Goal: Transaction & Acquisition: Download file/media

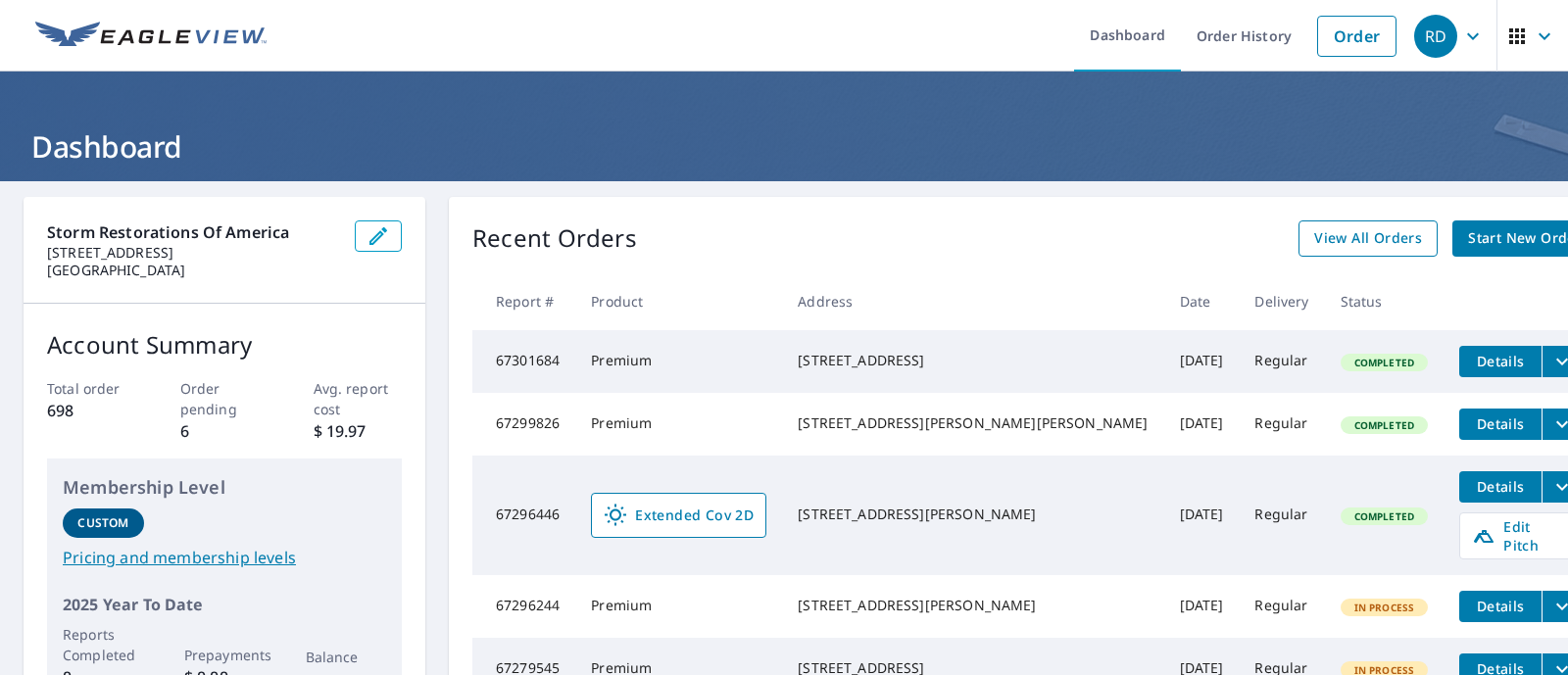
click at [1314, 246] on span "View All Orders" at bounding box center [1368, 238] width 108 height 25
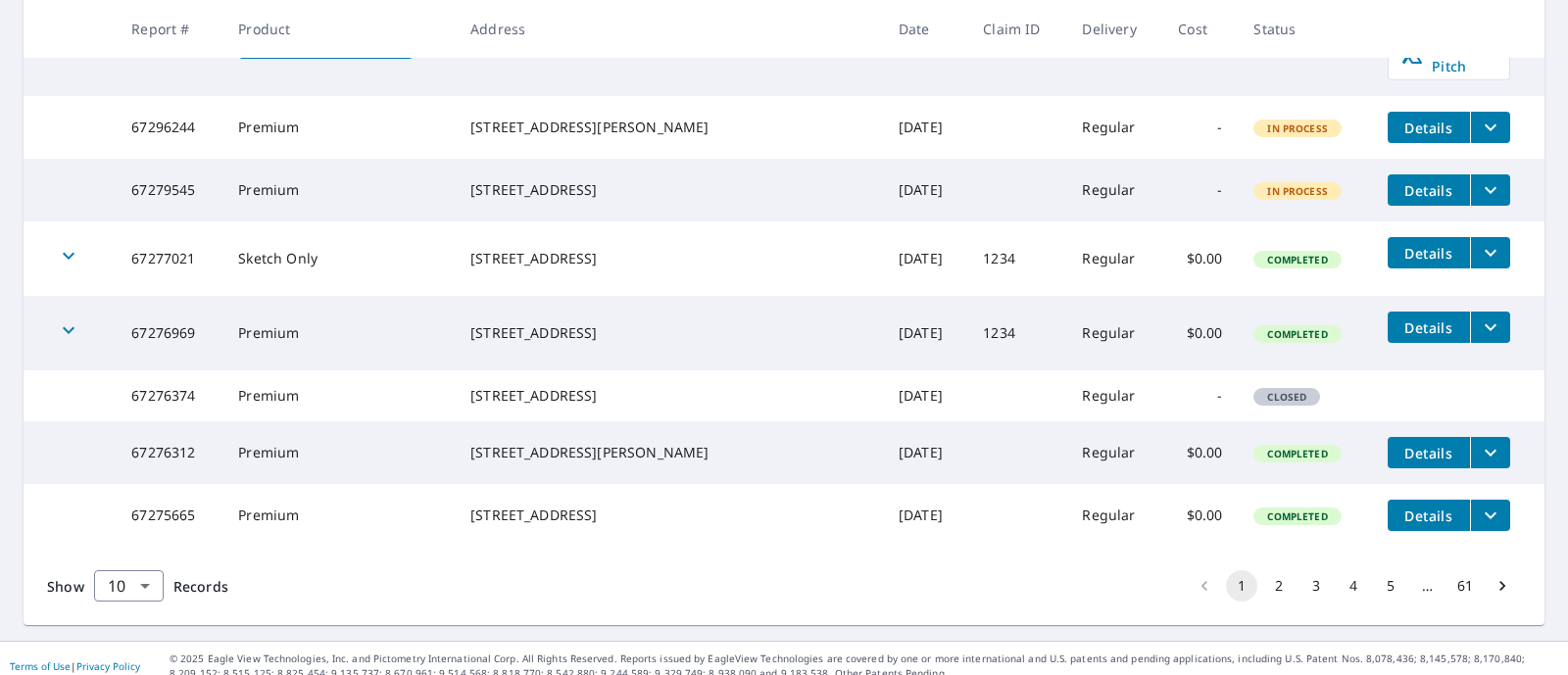
scroll to position [613, 0]
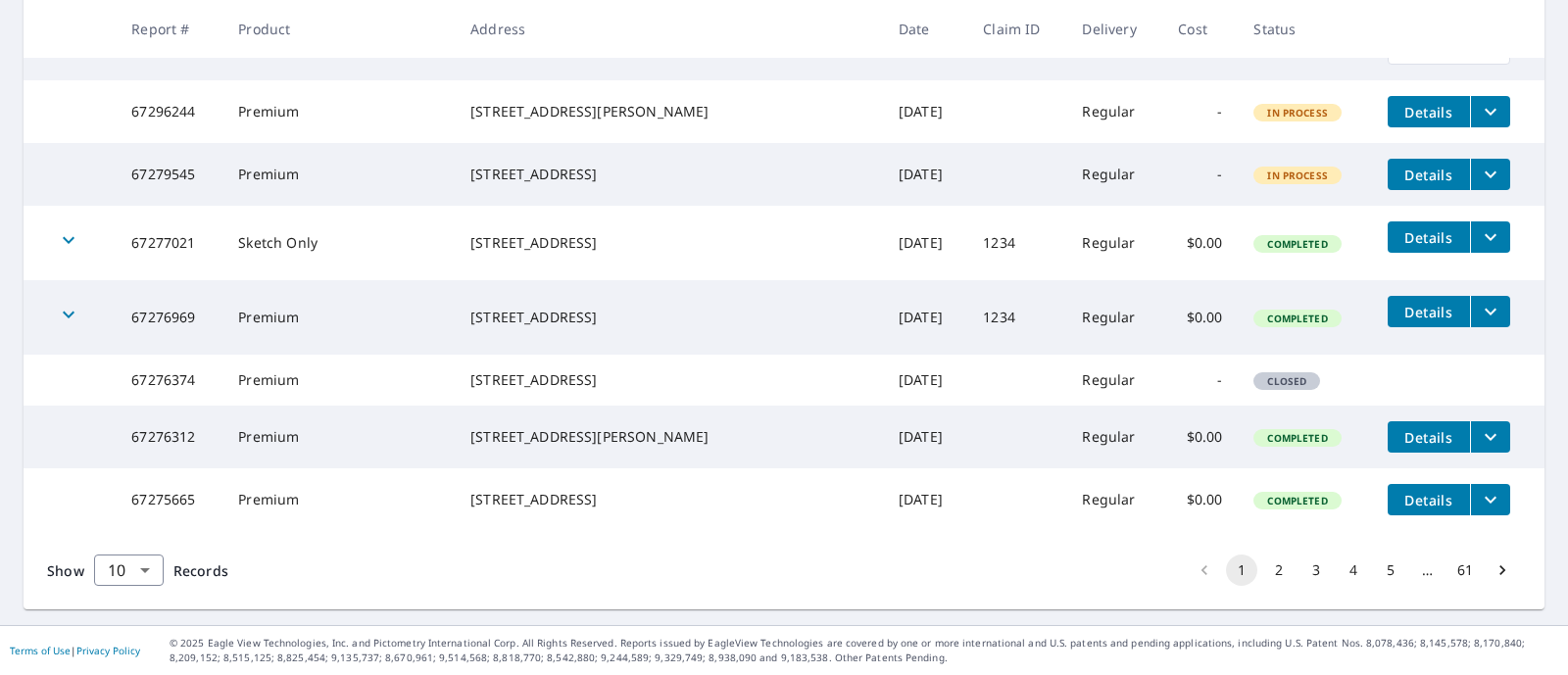
click at [1264, 586] on button "2" at bounding box center [1279, 570] width 32 height 32
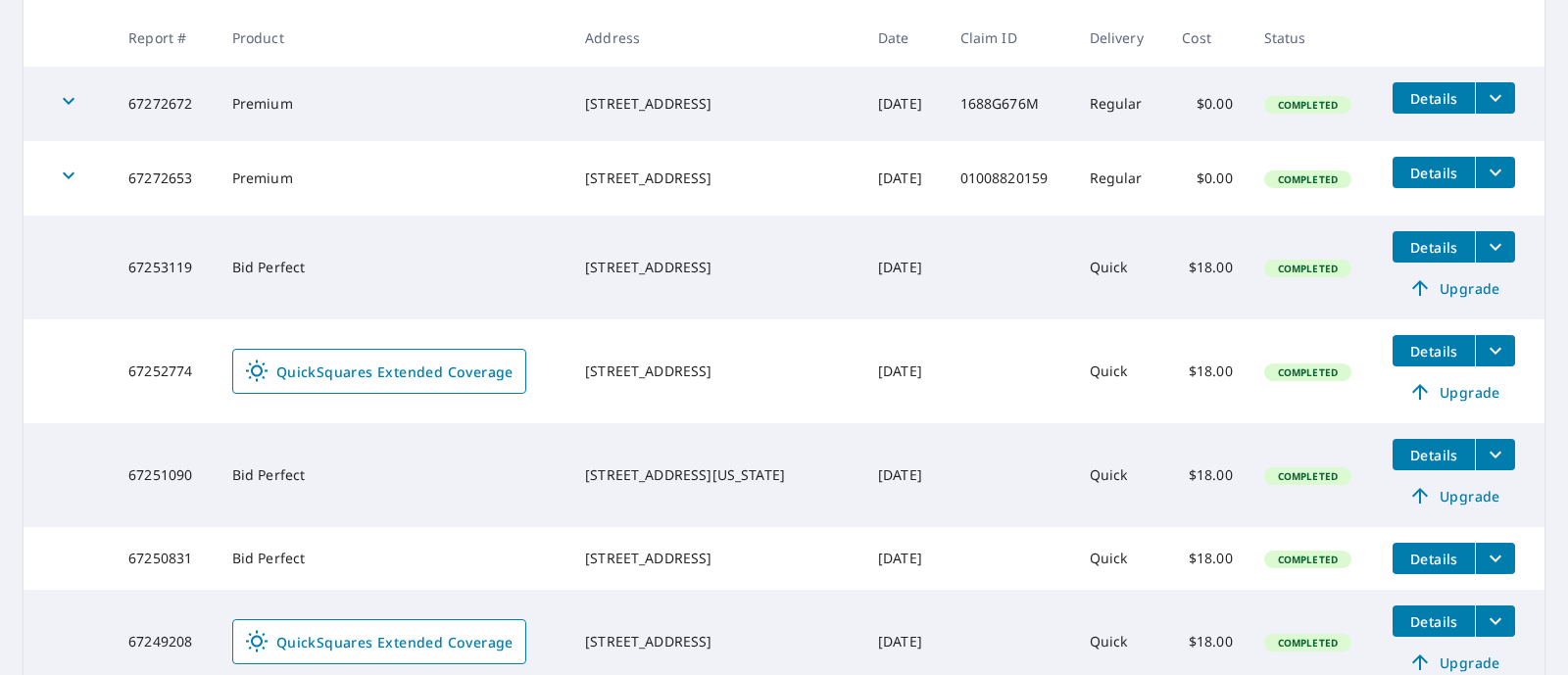
scroll to position [490, 0]
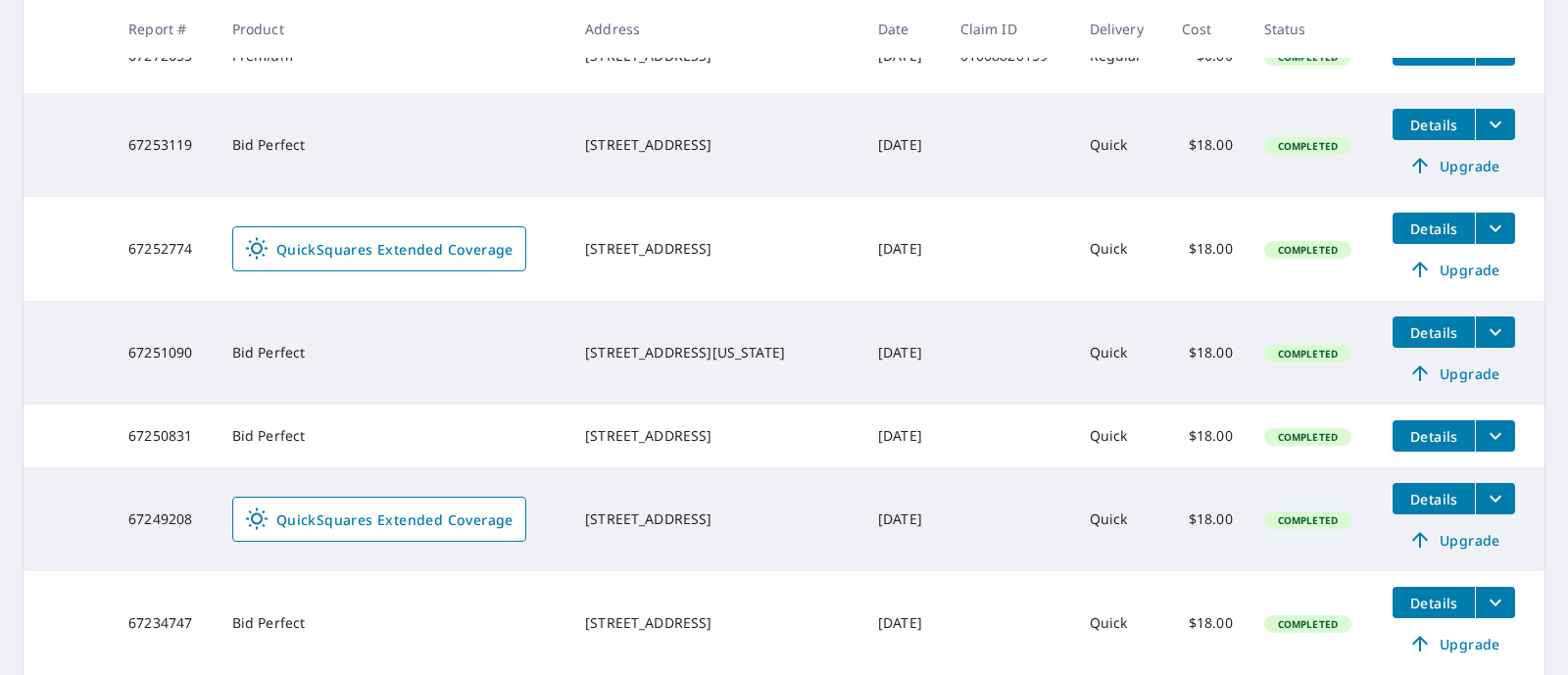
click at [1484, 503] on icon "filesDropdownBtn-67249208" at bounding box center [1496, 499] width 24 height 24
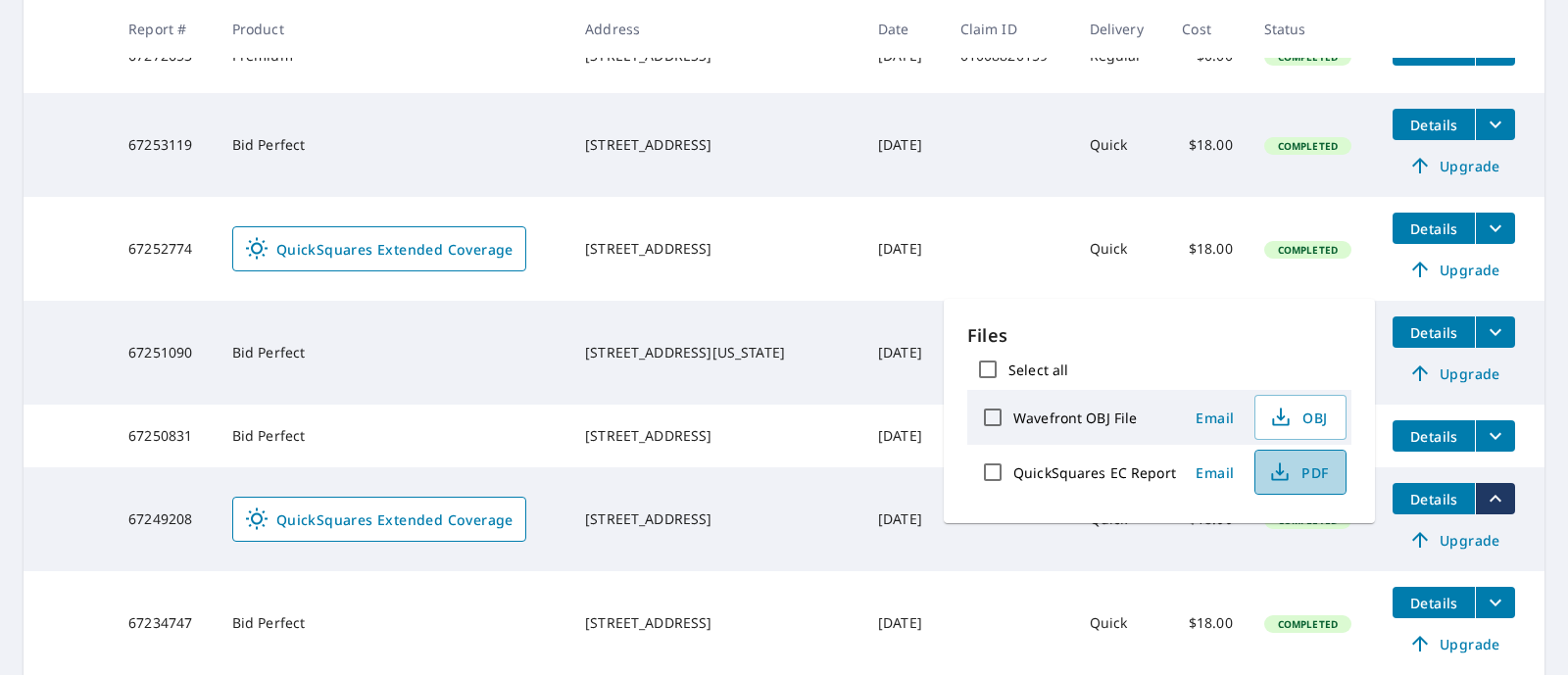
click at [1288, 475] on span "PDF" at bounding box center [1298, 473] width 62 height 24
